Goal: Information Seeking & Learning: Learn about a topic

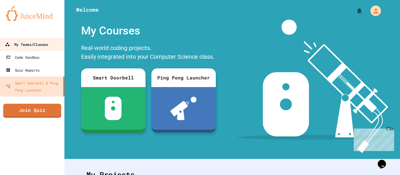
click at [37, 42] on div "My Teams/Classes" at bounding box center [26, 44] width 43 height 7
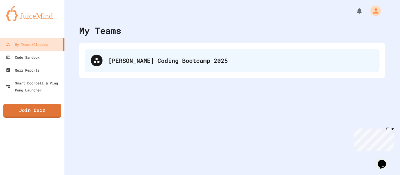
click at [175, 58] on div "[PERSON_NAME] Coding Bootcamp 2025" at bounding box center [240, 60] width 265 height 9
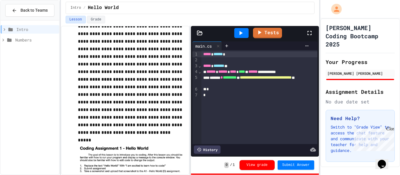
scroll to position [55, 0]
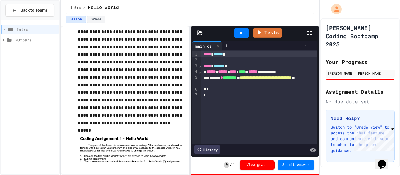
click at [8, 36] on div "Numbers" at bounding box center [30, 40] width 59 height 8
click at [23, 61] on span "Floats" at bounding box center [38, 61] width 38 height 6
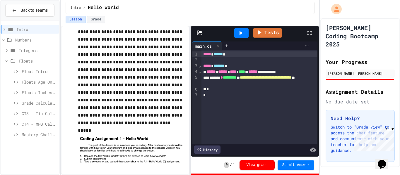
click at [40, 103] on span "Grade Calculator (Basic)" at bounding box center [39, 103] width 35 height 6
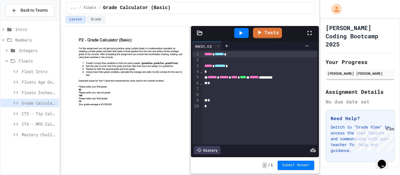
click at [32, 126] on span "CT4 - MPG Calculator" at bounding box center [39, 124] width 35 height 6
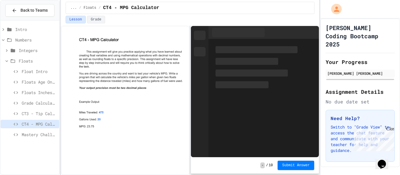
click at [35, 134] on span "Mastery Challenge 1 - Concert Budget Planner" at bounding box center [39, 135] width 35 height 6
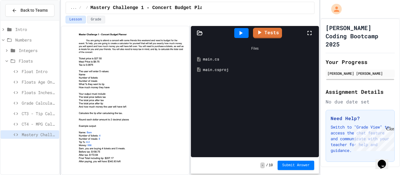
scroll to position [12, 0]
